Goal: Task Accomplishment & Management: Manage account settings

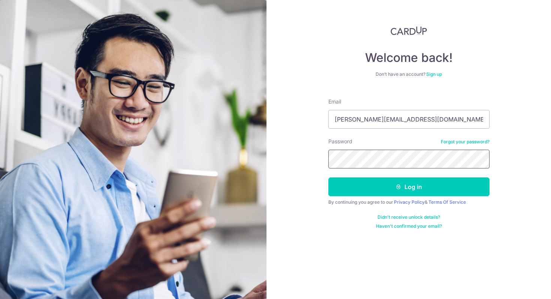
click at [329, 177] on button "Log in" at bounding box center [409, 186] width 161 height 19
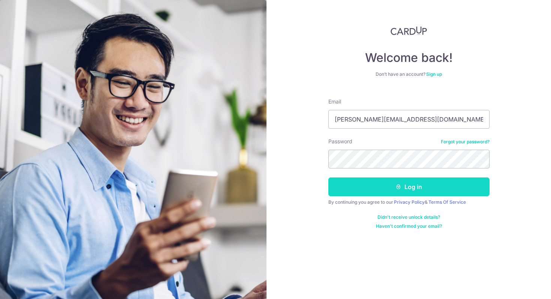
click at [373, 190] on button "Log in" at bounding box center [409, 186] width 161 height 19
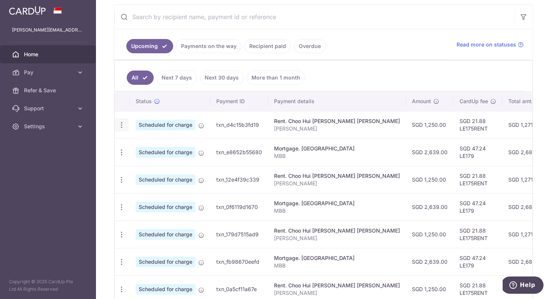
click at [120, 124] on icon "button" at bounding box center [122, 125] width 8 height 8
click at [141, 165] on span "Cancel payment" at bounding box center [162, 163] width 50 height 9
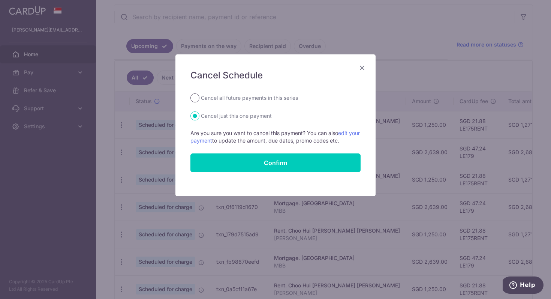
click at [195, 98] on input "Cancel all future payments in this series" at bounding box center [195, 97] width 9 height 9
radio input "true"
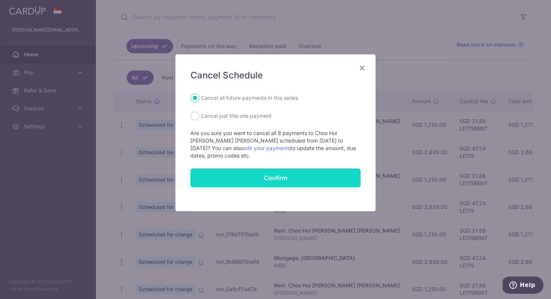
click at [272, 179] on button "Confirm" at bounding box center [276, 177] width 170 height 19
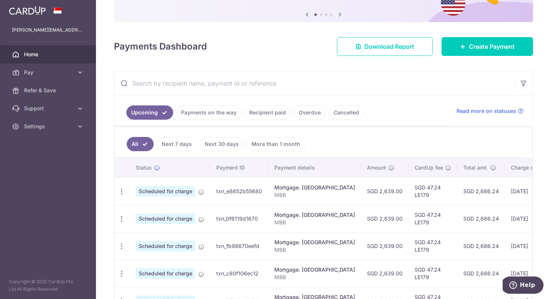
scroll to position [83, 0]
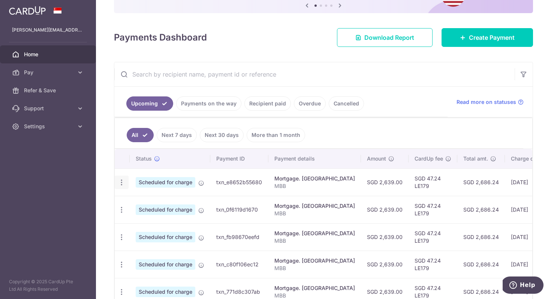
click at [120, 181] on icon "button" at bounding box center [122, 183] width 8 height 8
